Goal: Task Accomplishment & Management: Manage account settings

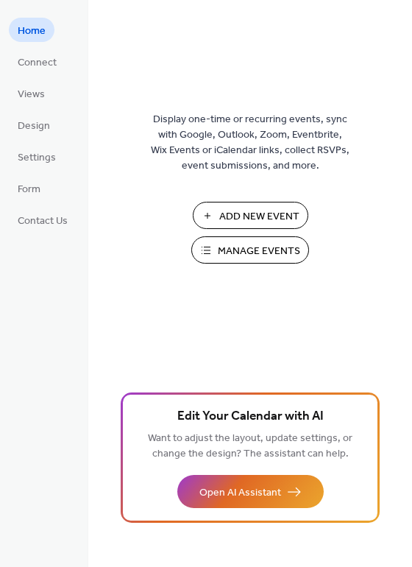
click at [223, 239] on button "Manage Events" at bounding box center [251, 249] width 118 height 27
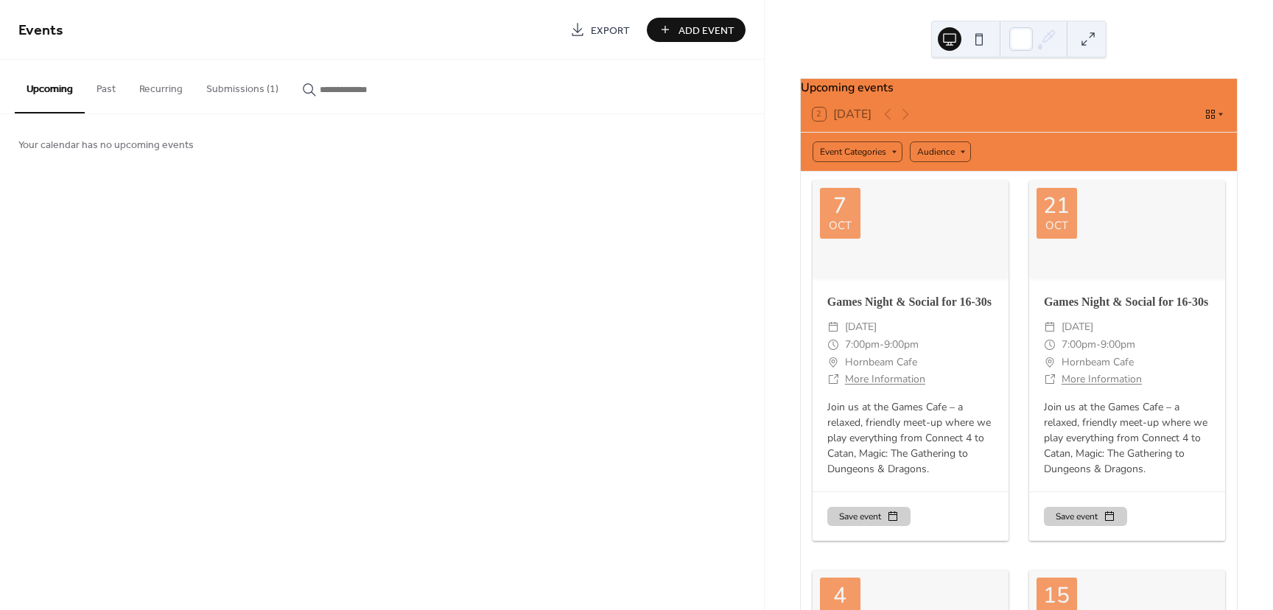
click at [256, 86] on button "Submissions (1)" at bounding box center [242, 86] width 96 height 52
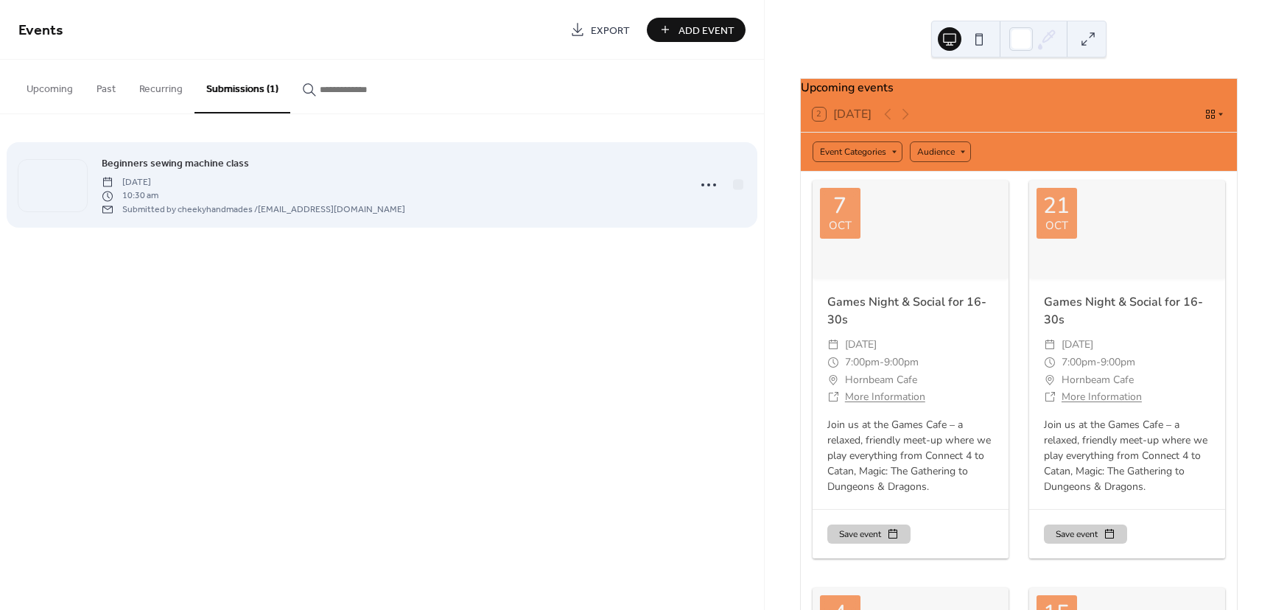
click at [204, 180] on span "Saturday, November 8, 2025" at bounding box center [253, 182] width 303 height 13
click at [708, 181] on icon at bounding box center [709, 185] width 24 height 24
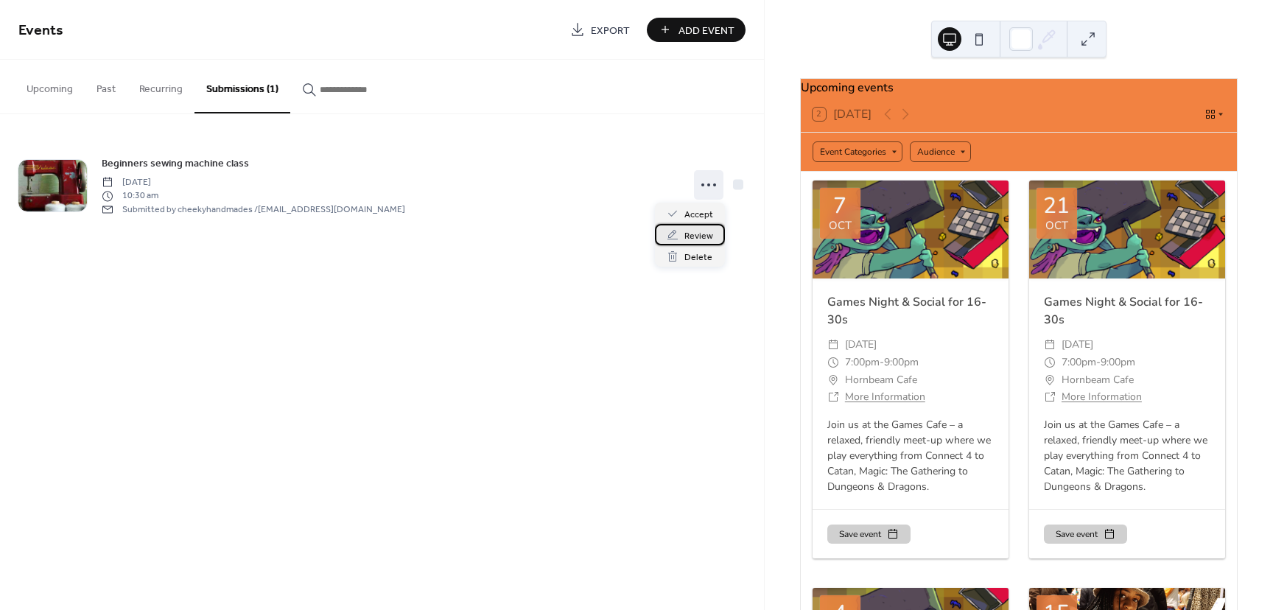
click at [694, 236] on span "Review" at bounding box center [698, 235] width 29 height 15
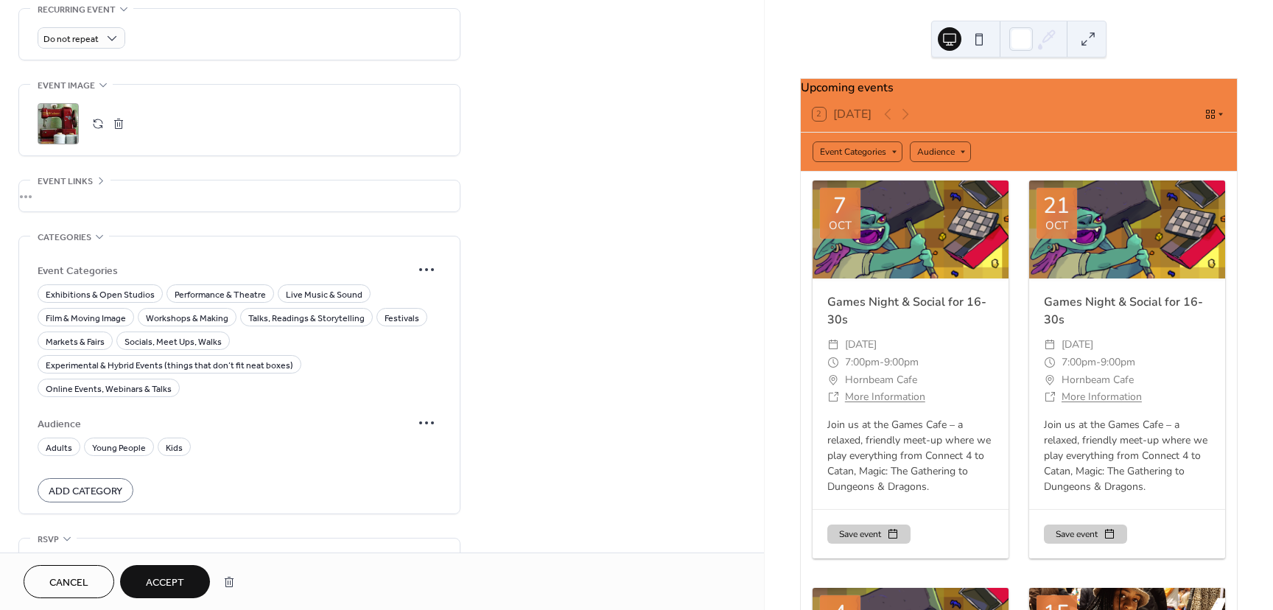
scroll to position [779, 0]
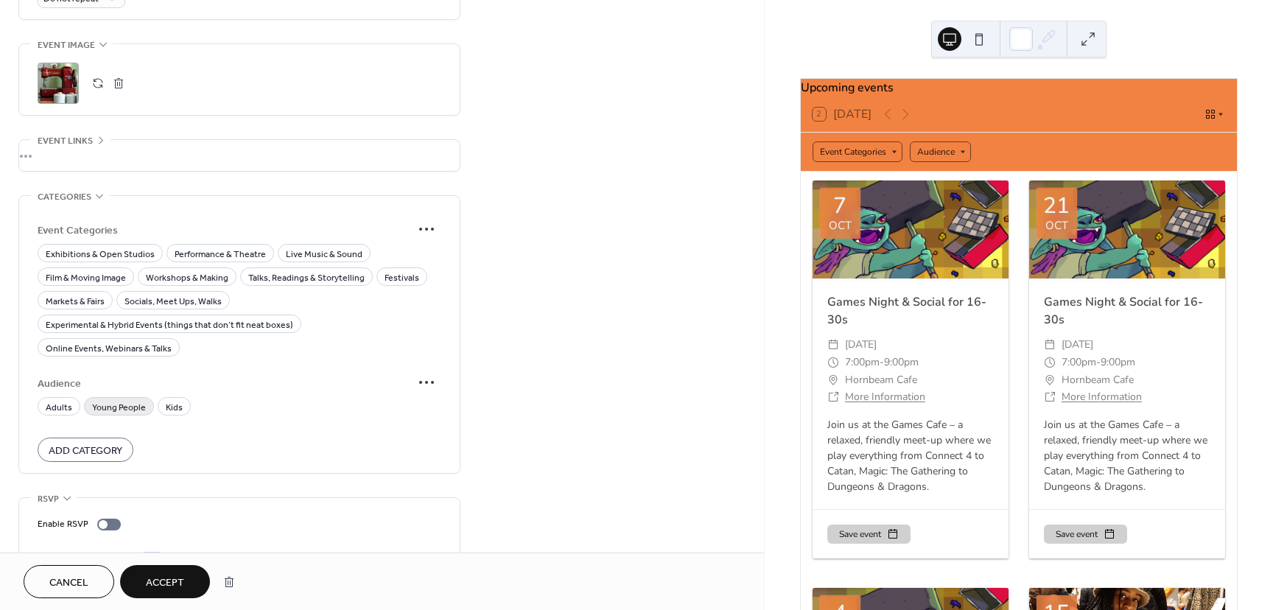
click at [124, 400] on span "Young People" at bounding box center [119, 407] width 54 height 15
click at [59, 400] on span "Adults" at bounding box center [59, 407] width 27 height 15
click at [189, 270] on span "Workshops & Making" at bounding box center [187, 277] width 82 height 15
click at [180, 587] on span "Accept" at bounding box center [165, 582] width 38 height 15
